Goal: Find specific page/section: Find specific page/section

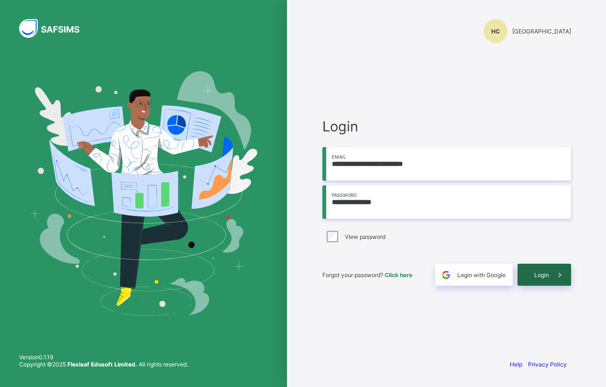
click at [532, 277] on div "Login" at bounding box center [544, 275] width 54 height 22
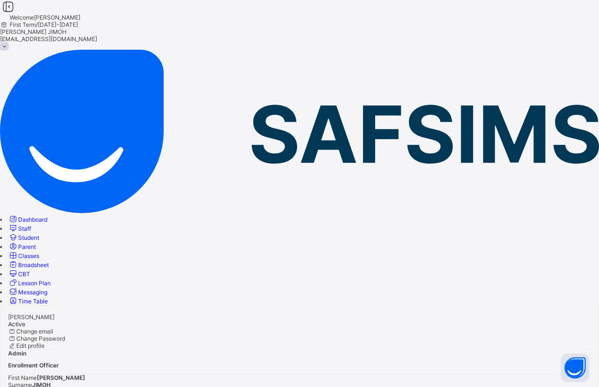
click at [39, 234] on link "Student" at bounding box center [23, 237] width 31 height 7
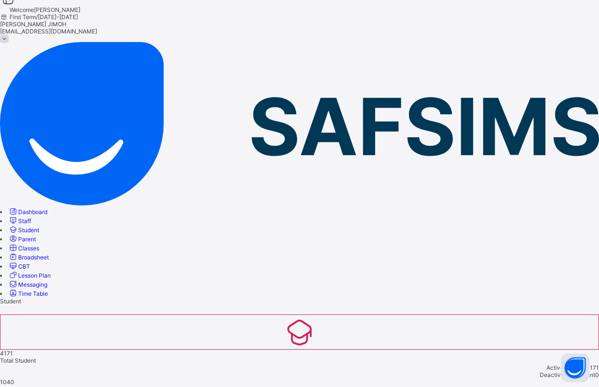
scroll to position [0, 0]
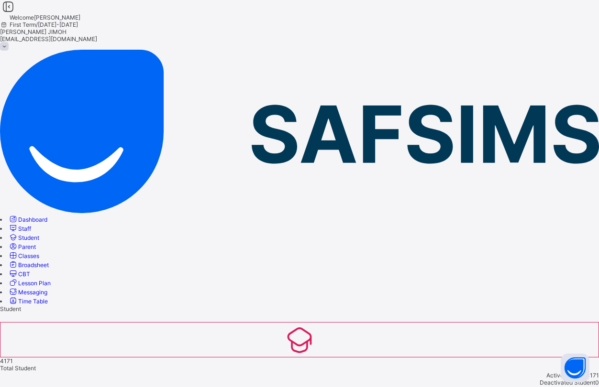
type input "*"
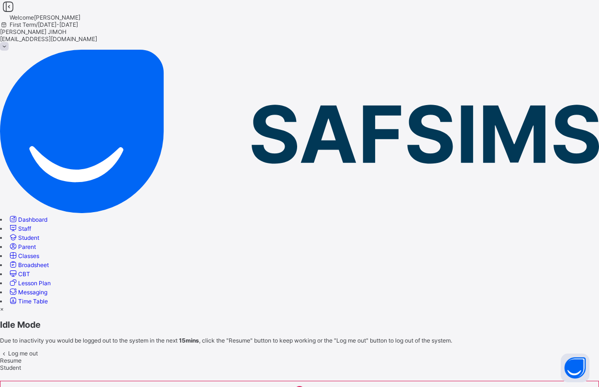
type input "****"
click at [22, 357] on span "Resume" at bounding box center [11, 360] width 22 height 7
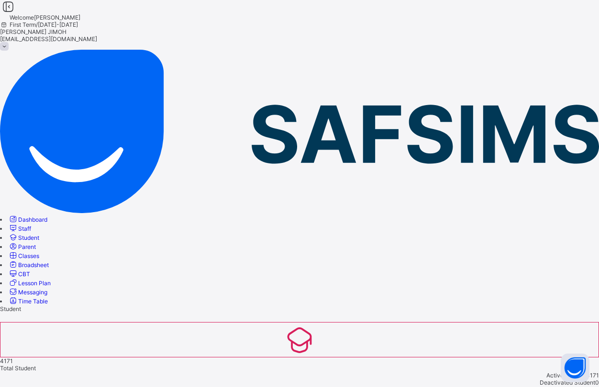
click at [36, 243] on span "Parent" at bounding box center [27, 246] width 18 height 7
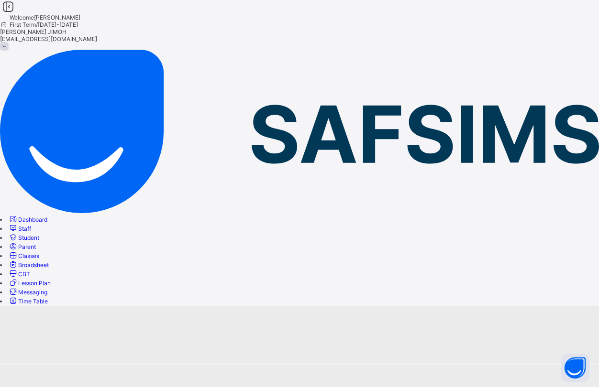
click at [39, 252] on span "Classes" at bounding box center [28, 255] width 21 height 7
